Goal: Transaction & Acquisition: Purchase product/service

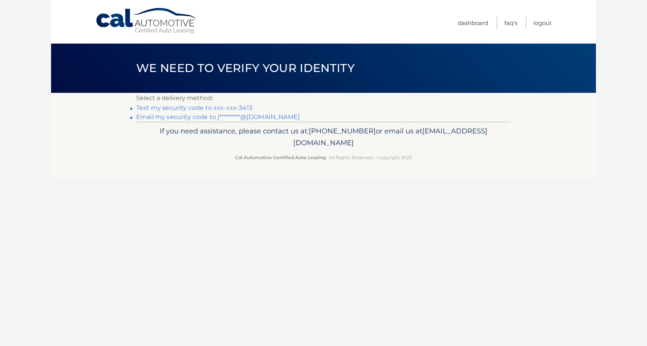
click at [226, 109] on link "Text my security code to xxx-xxx-3413" at bounding box center [194, 107] width 116 height 7
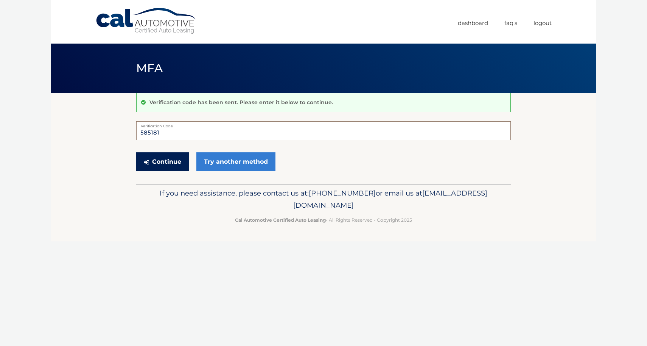
type input "585181"
click at [167, 160] on button "Continue" at bounding box center [162, 161] width 53 height 19
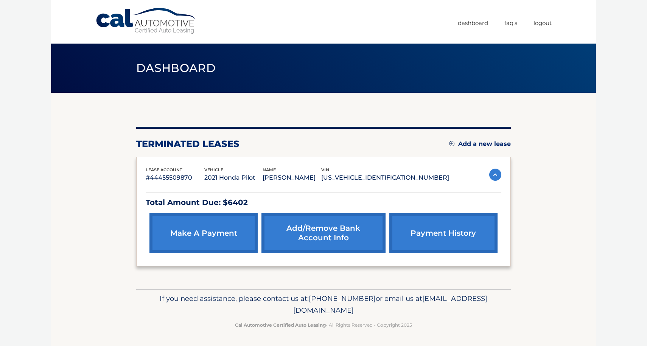
click at [195, 232] on link "make a payment" at bounding box center [204, 233] width 108 height 40
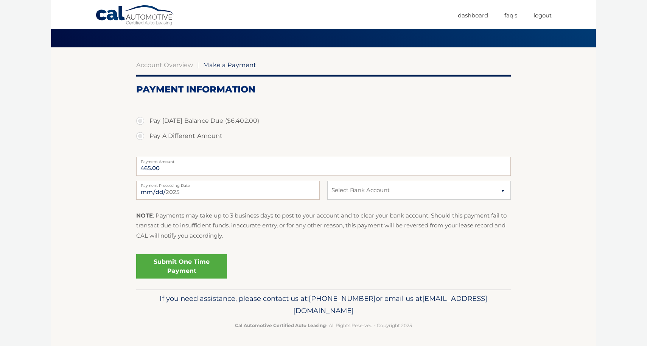
scroll to position [45, 0]
click at [183, 197] on input "2025-09-09" at bounding box center [228, 190] width 184 height 19
type input "2025-09-12"
click at [231, 149] on div "Pay Today's Balance Due ($6,402.00) Pay A Different Amount" at bounding box center [323, 133] width 375 height 39
click at [153, 168] on input "465.00" at bounding box center [323, 166] width 375 height 19
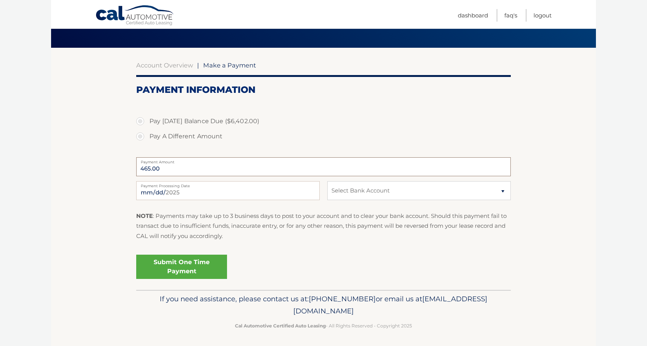
click at [147, 168] on input "465.00" at bounding box center [323, 166] width 375 height 19
click at [163, 174] on input "465.00" at bounding box center [323, 166] width 375 height 19
click at [267, 220] on p "NOTE : Payments may take up to 3 business days to post to your account and to c…" at bounding box center [323, 226] width 375 height 30
